Goal: Transaction & Acquisition: Purchase product/service

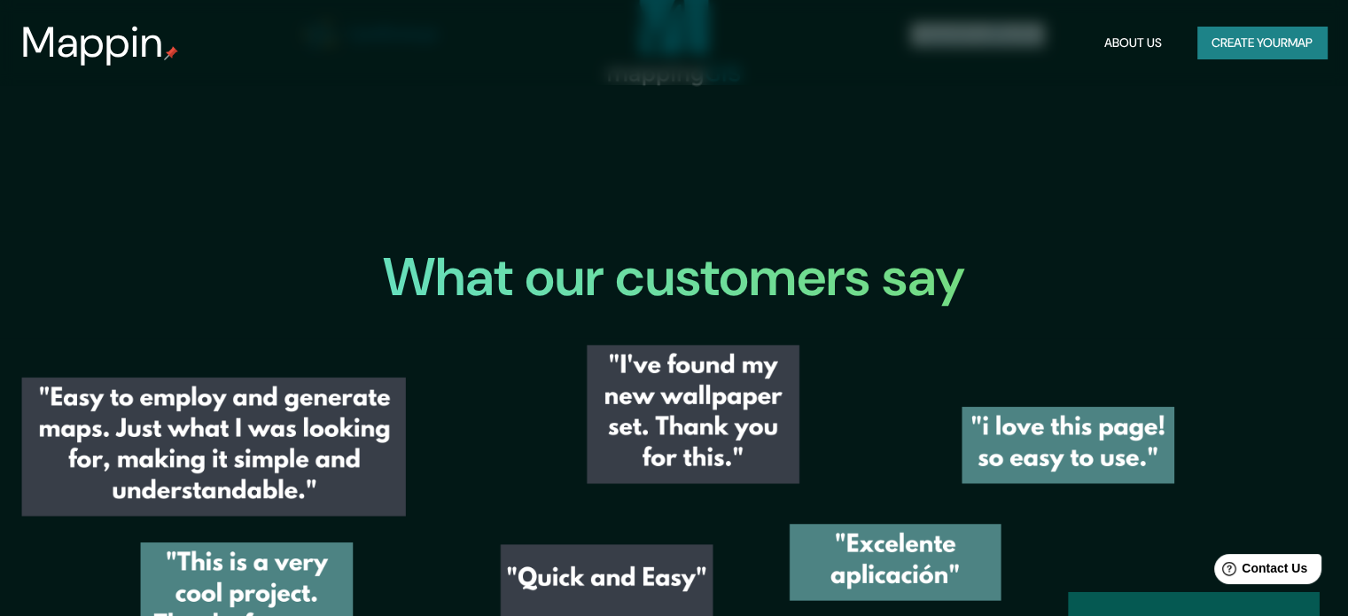
scroll to position [2523, 0]
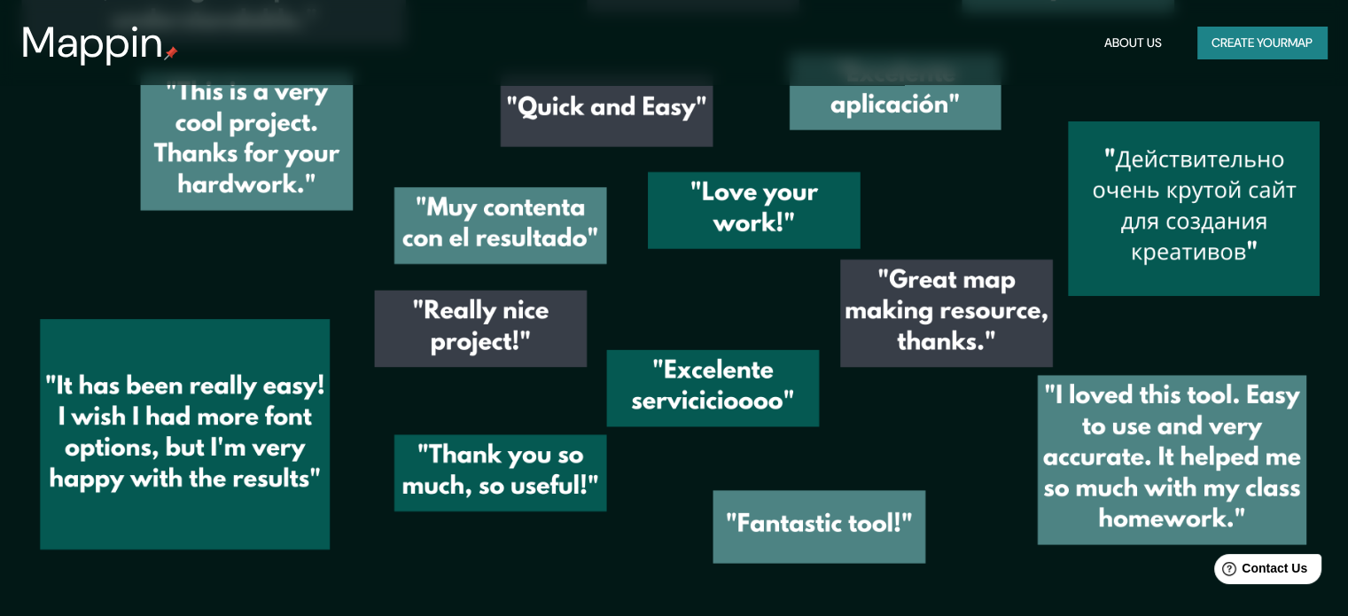
click at [1264, 51] on button "Create your map" at bounding box center [1262, 43] width 129 height 33
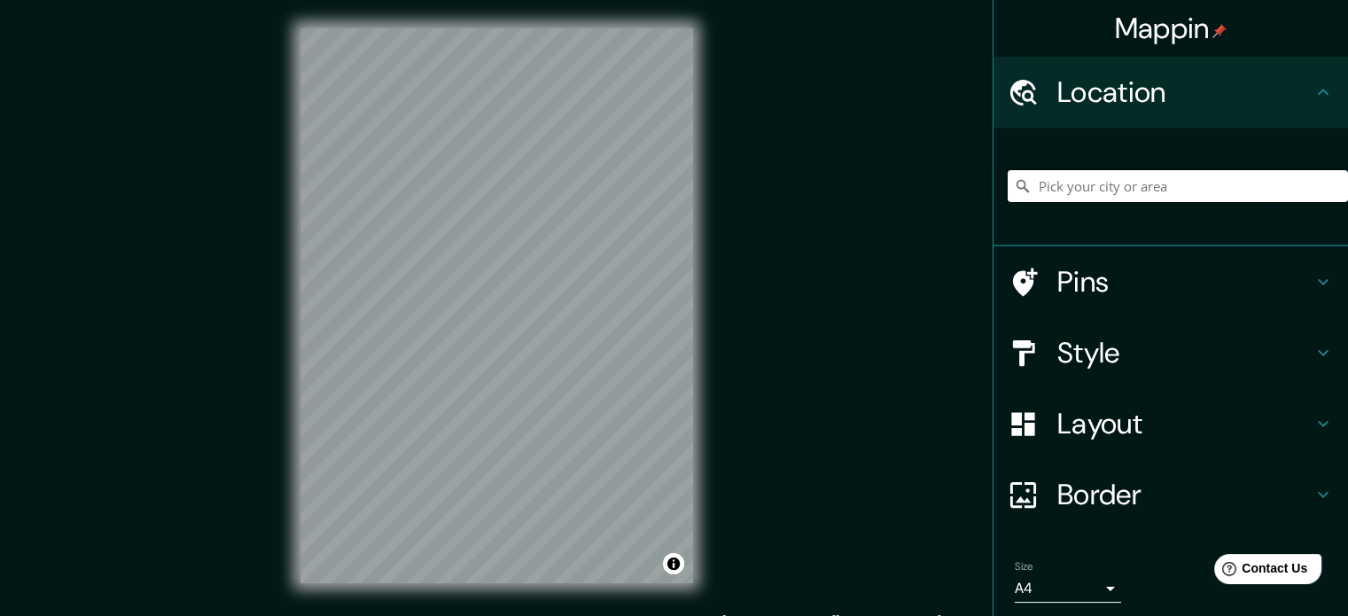
click at [1128, 185] on input "Pick your city or area" at bounding box center [1178, 186] width 340 height 32
paste input "Av. [GEOGRAPHIC_DATA], [GEOGRAPHIC_DATA], [GEOGRAPHIC_DATA], [GEOGRAPHIC_DATA]."
type input "[GEOGRAPHIC_DATA], [GEOGRAPHIC_DATA], [GEOGRAPHIC_DATA]"
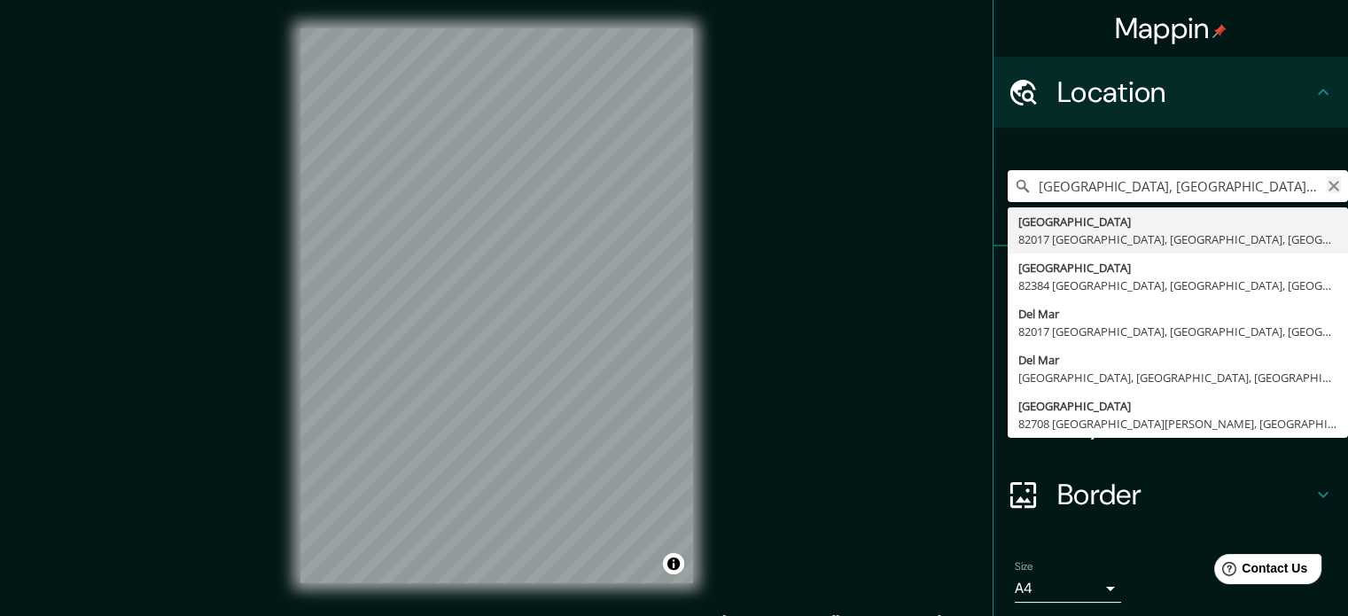
click at [1327, 183] on icon "Clear" at bounding box center [1334, 186] width 14 height 14
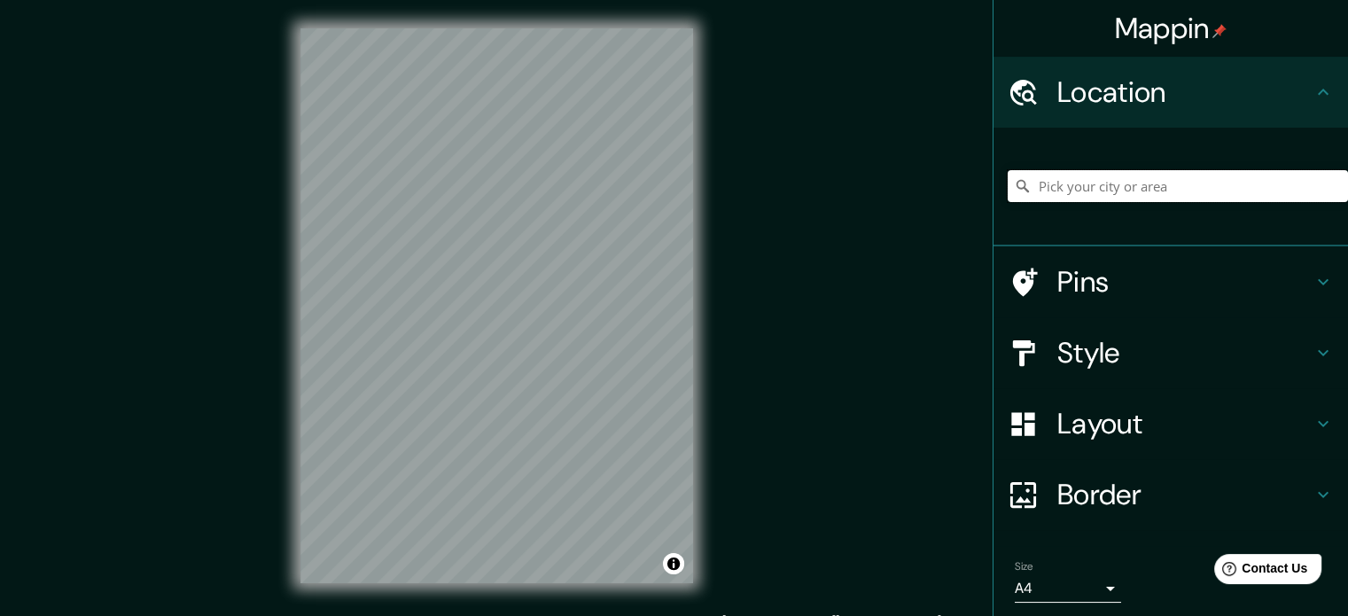
paste input "23.230066, -106.431751"
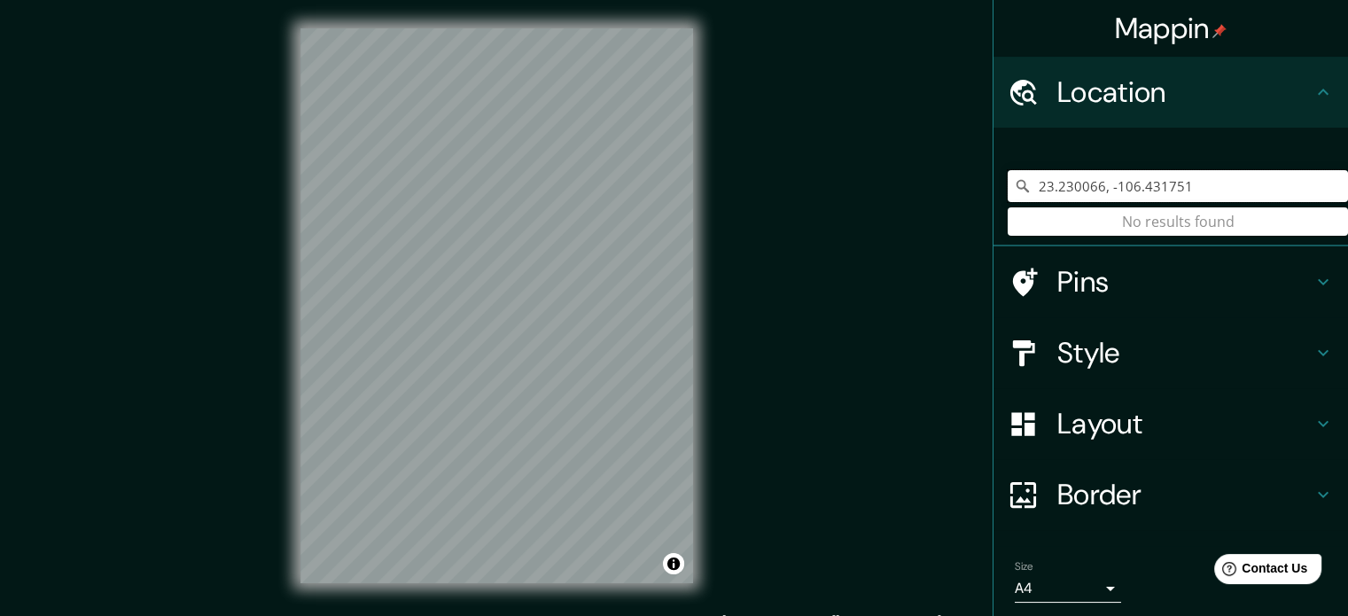
type input "23.230066, -106.431751"
drag, startPoint x: 1234, startPoint y: 176, endPoint x: 706, endPoint y: 170, distance: 528.3
click at [738, 176] on div "Mappin Location [GEOGRAPHIC_DATA] No results found Pins Style Layout Border Cho…" at bounding box center [674, 320] width 1348 height 640
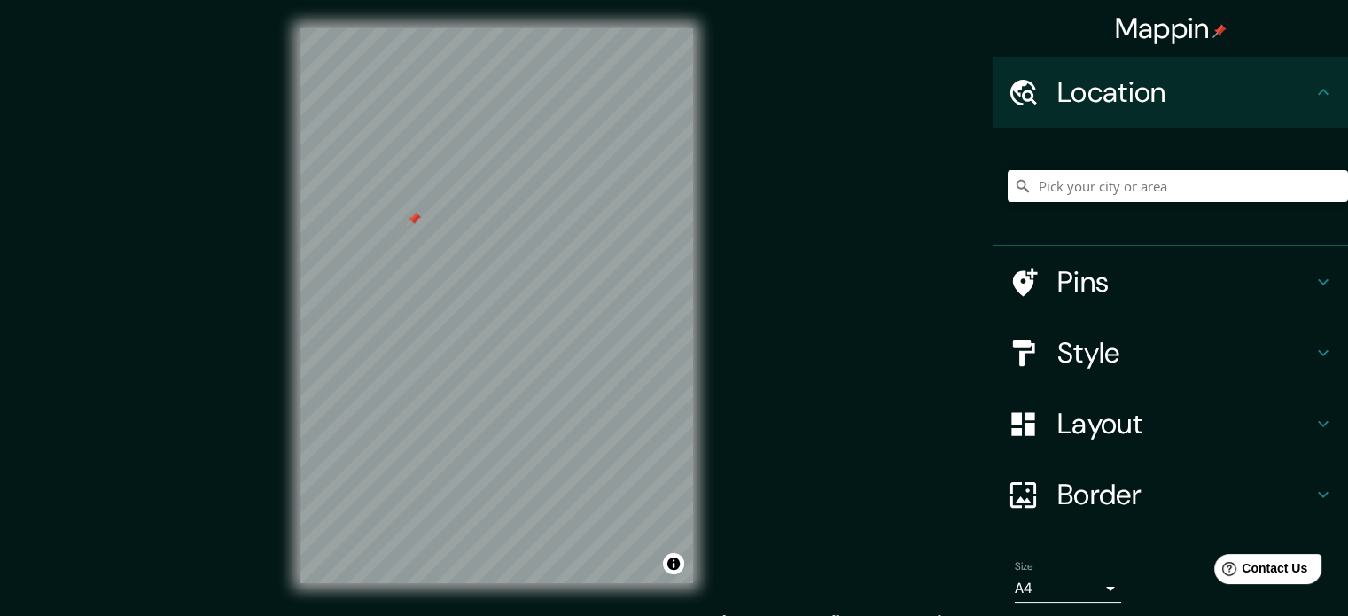
drag, startPoint x: 379, startPoint y: 134, endPoint x: 404, endPoint y: 210, distance: 80.2
click at [407, 212] on div at bounding box center [414, 219] width 14 height 14
click at [405, 215] on div at bounding box center [409, 213] width 14 height 14
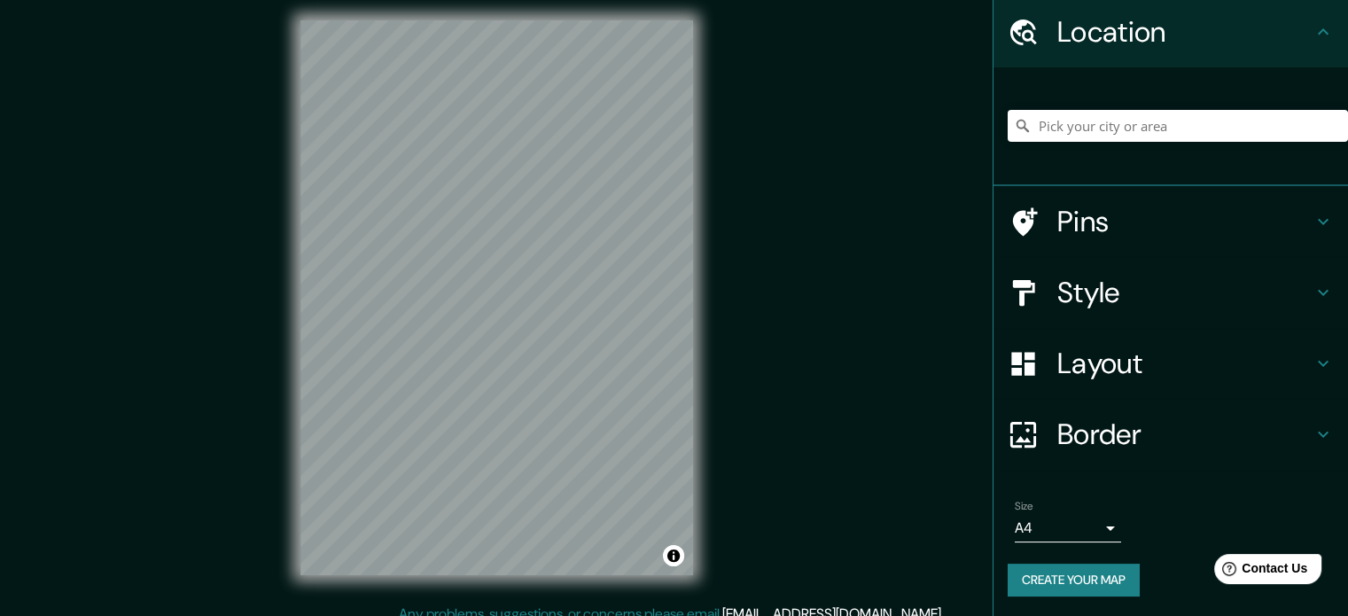
scroll to position [23, 0]
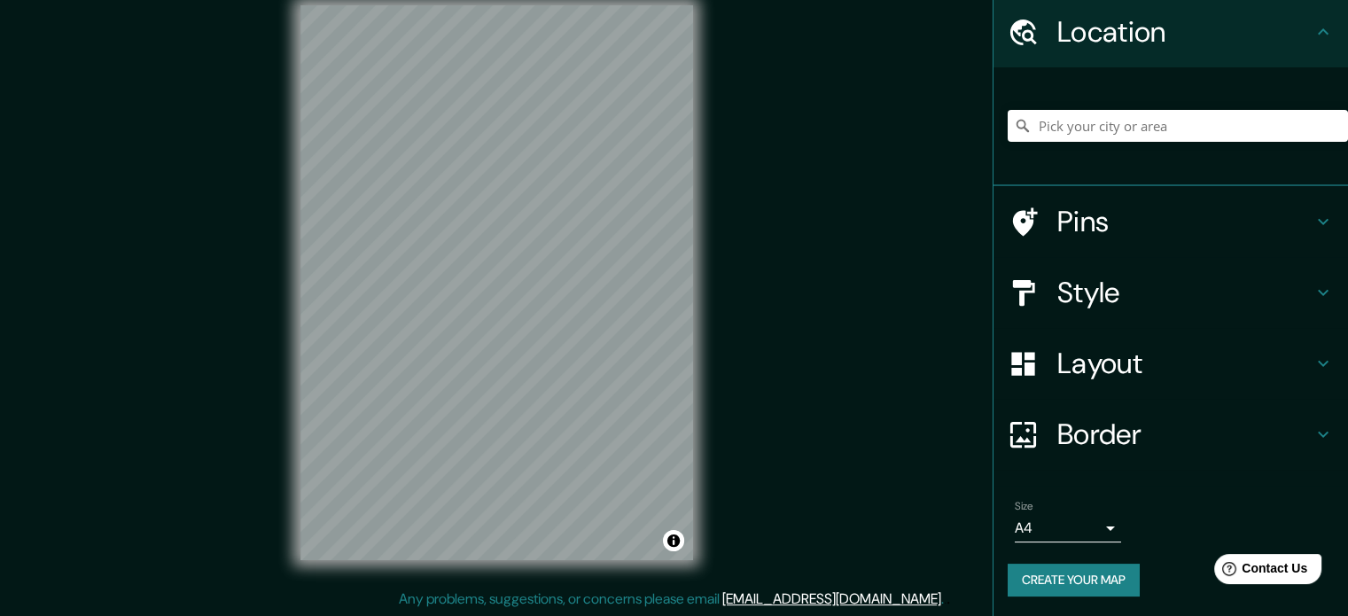
drag, startPoint x: 1308, startPoint y: 283, endPoint x: 1298, endPoint y: 282, distance: 10.7
click at [1313, 283] on icon at bounding box center [1323, 292] width 21 height 21
click at [1307, 293] on div "Style" at bounding box center [1171, 292] width 355 height 71
click at [1093, 292] on div "Style" at bounding box center [1171, 292] width 355 height 71
click at [1315, 287] on div "Style" at bounding box center [1171, 292] width 355 height 71
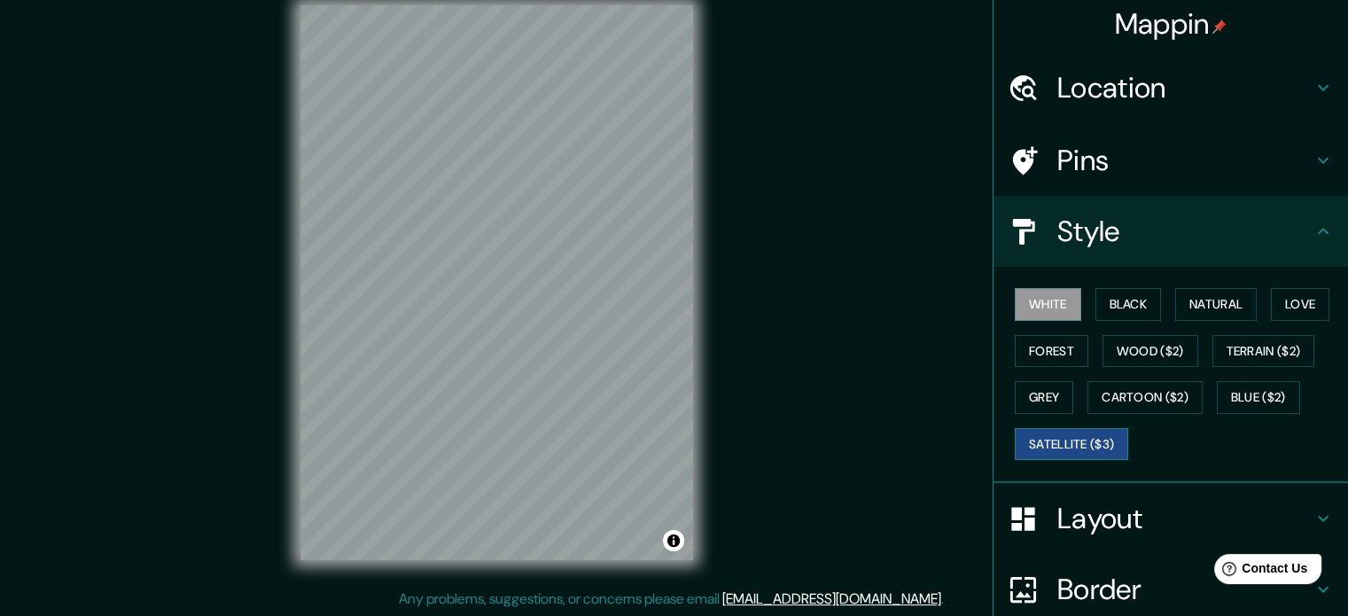
scroll to position [0, 0]
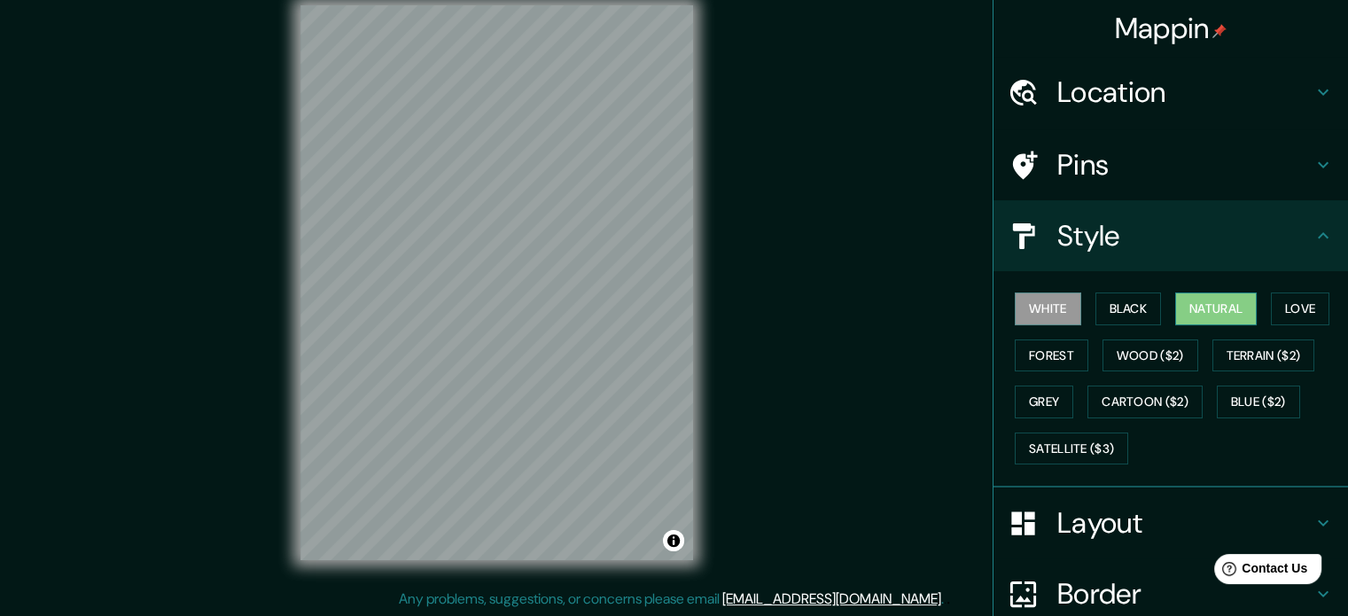
click at [1212, 311] on button "Natural" at bounding box center [1216, 309] width 82 height 33
click at [1036, 350] on button "Forest" at bounding box center [1052, 355] width 74 height 33
click at [1123, 304] on button "Black" at bounding box center [1129, 309] width 66 height 33
click at [1206, 304] on button "Natural" at bounding box center [1216, 309] width 82 height 33
click at [1271, 316] on button "Love" at bounding box center [1300, 309] width 59 height 33
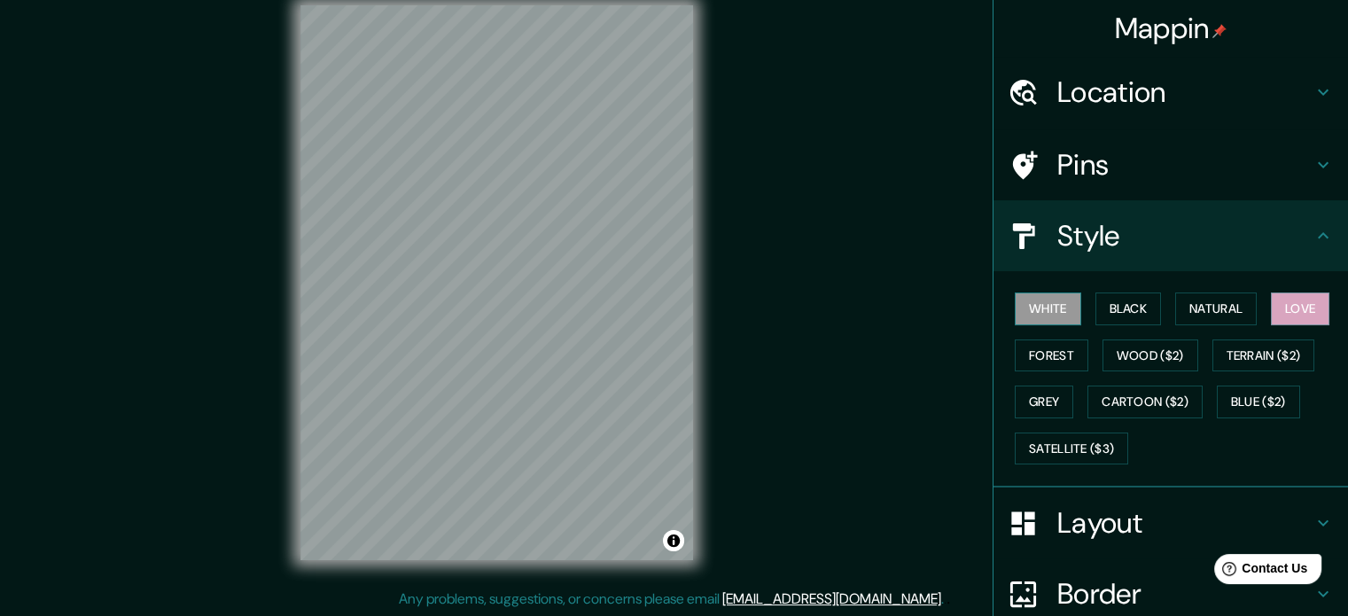
click at [1060, 308] on button "White" at bounding box center [1048, 309] width 66 height 33
click at [1128, 309] on button "Black" at bounding box center [1129, 309] width 66 height 33
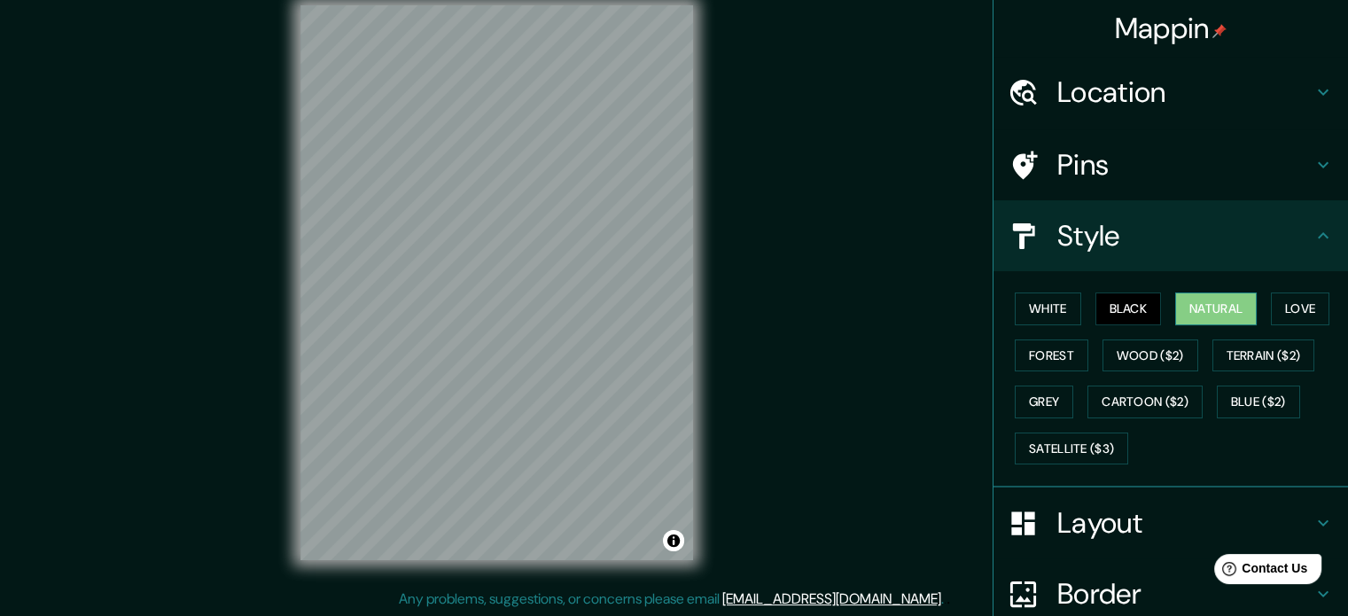
click at [1184, 308] on button "Natural" at bounding box center [1216, 309] width 82 height 33
